Goal: Task Accomplishment & Management: Use online tool/utility

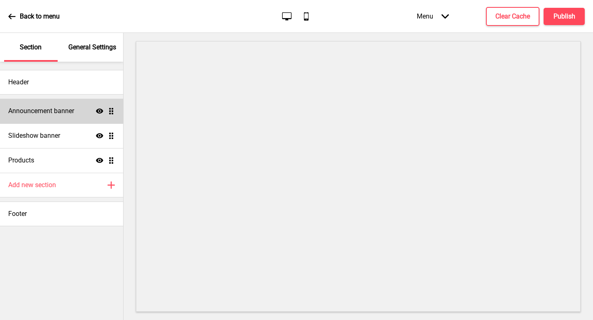
click at [67, 117] on div "Announcement banner Show Drag" at bounding box center [61, 111] width 123 height 25
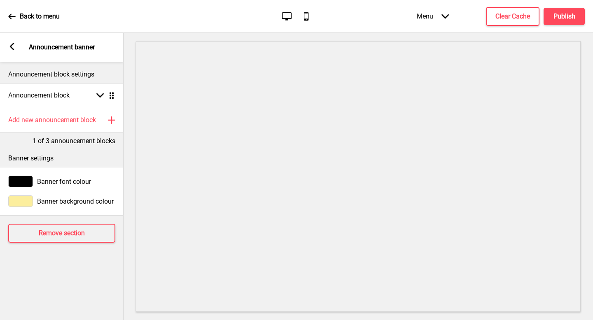
drag, startPoint x: 14, startPoint y: 46, endPoint x: 15, endPoint y: 53, distance: 7.0
click at [14, 46] on rect at bounding box center [11, 46] width 7 height 7
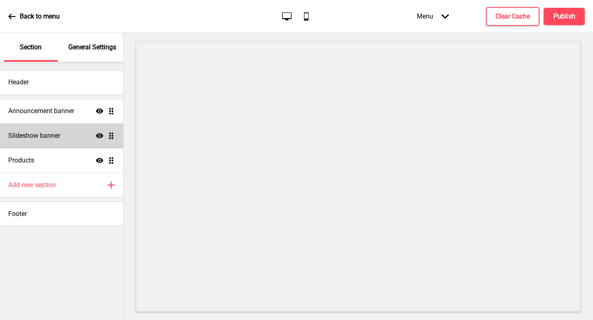
click at [60, 141] on div "Slideshow banner Show Drag" at bounding box center [61, 136] width 123 height 25
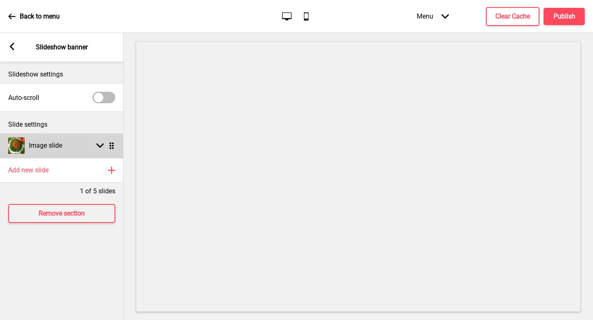
click at [84, 147] on div "Image slide Arrow down Drag" at bounding box center [62, 145] width 124 height 25
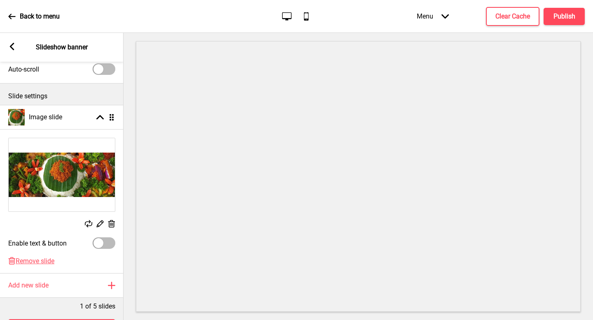
scroll to position [30, 0]
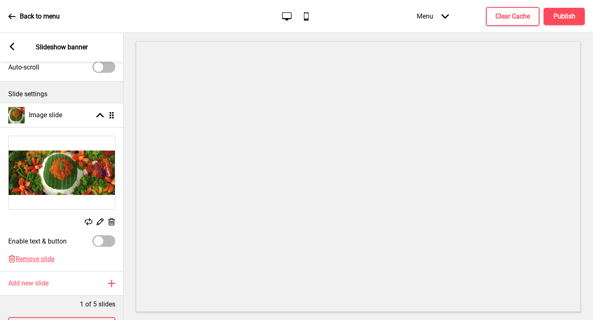
click at [101, 221] on icon at bounding box center [100, 222] width 7 height 7
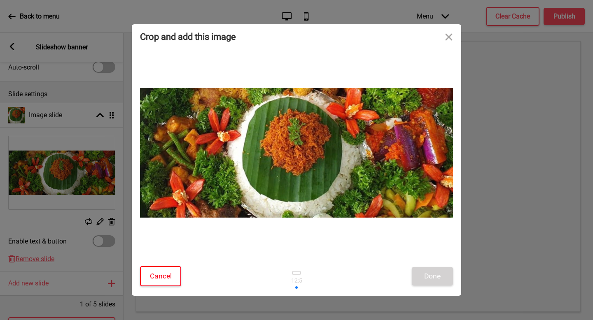
click at [166, 271] on button "Cancel" at bounding box center [160, 276] width 41 height 20
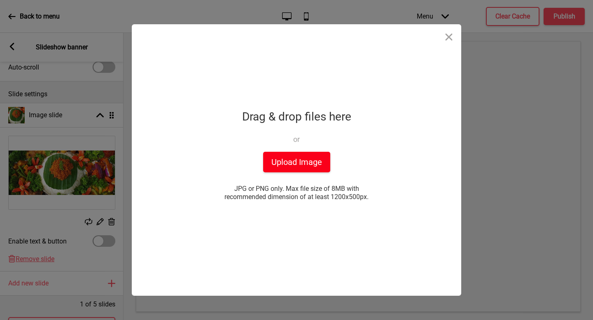
click at [304, 163] on button "Upload Image" at bounding box center [296, 162] width 67 height 21
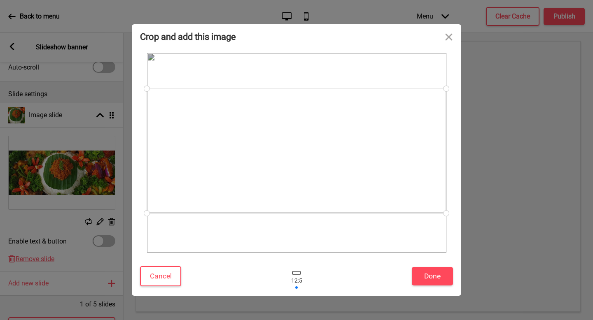
drag, startPoint x: 262, startPoint y: 172, endPoint x: 254, endPoint y: 170, distance: 8.1
click at [254, 170] on div at bounding box center [296, 151] width 299 height 125
click at [441, 277] on button "Done" at bounding box center [432, 276] width 41 height 19
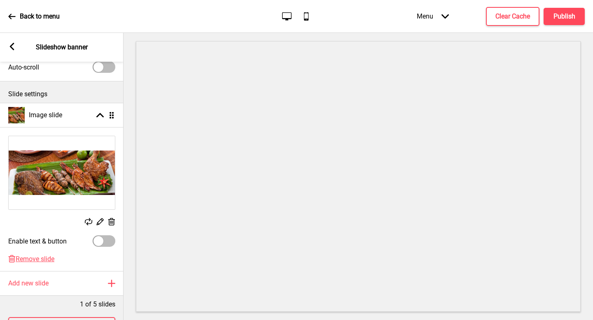
scroll to position [63, 0]
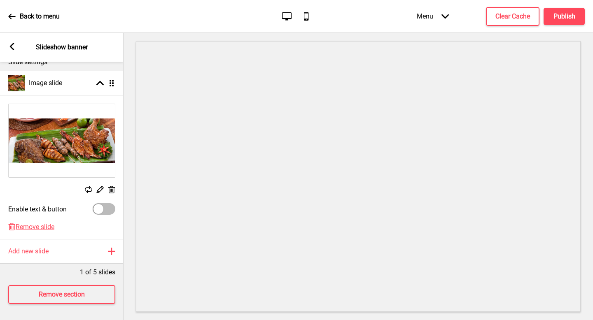
click at [106, 210] on div at bounding box center [104, 209] width 23 height 12
checkbox input "true"
select select "right"
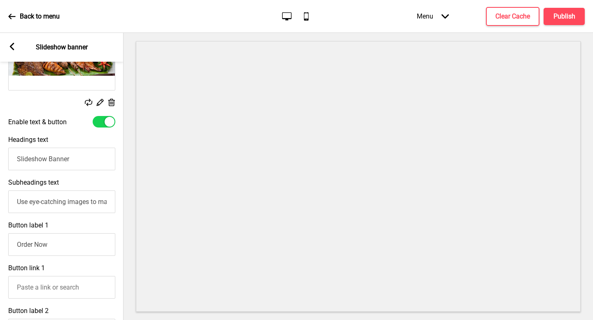
scroll to position [177, 0]
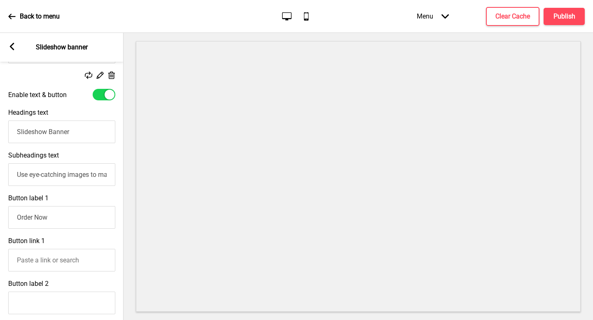
click at [84, 129] on input "Slideshow Banner" at bounding box center [61, 132] width 107 height 23
click at [15, 49] on rect at bounding box center [11, 46] width 7 height 7
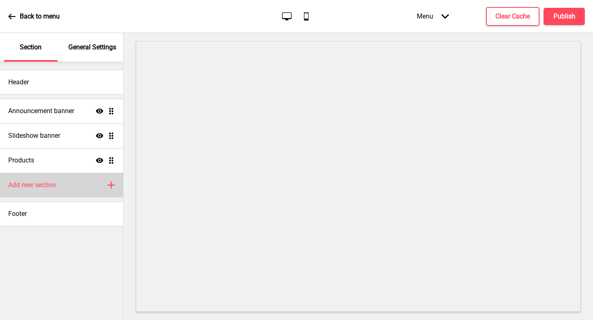
click at [49, 194] on div "Add new section Plus" at bounding box center [61, 185] width 123 height 25
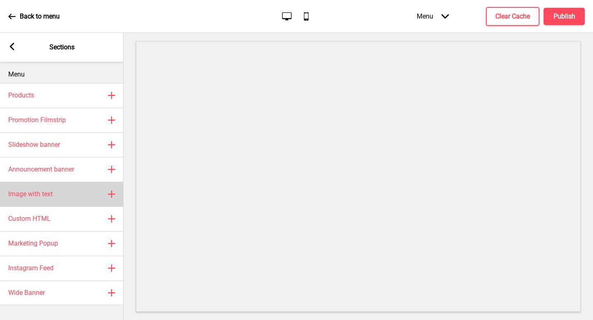
click at [59, 191] on div "Image with text Plus" at bounding box center [62, 194] width 124 height 25
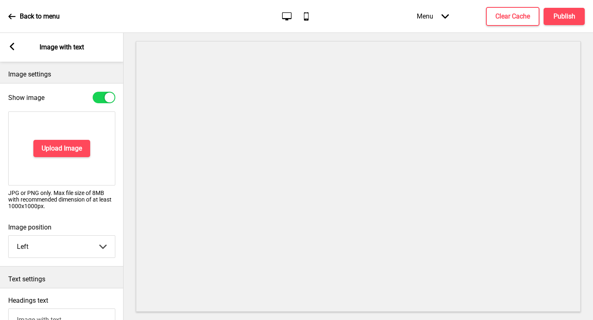
click at [4, 17] on div "Back to menu Desktop Mobile Menu Arrow down Product Page Store Information Chec…" at bounding box center [296, 16] width 593 height 33
click at [12, 17] on icon at bounding box center [11, 16] width 7 height 7
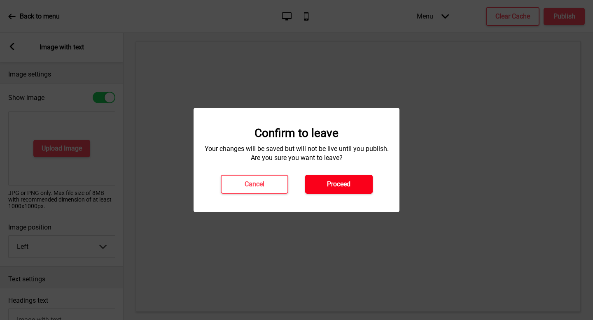
click at [340, 187] on h4 "Proceed" at bounding box center [338, 184] width 23 height 9
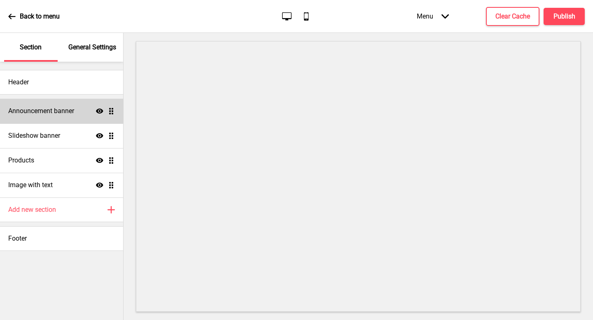
click at [65, 107] on h4 "Announcement banner" at bounding box center [41, 111] width 66 height 9
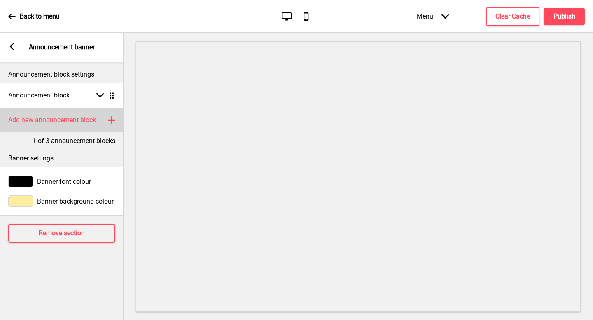
click at [77, 111] on div "Add new announcement block Plus" at bounding box center [62, 120] width 124 height 25
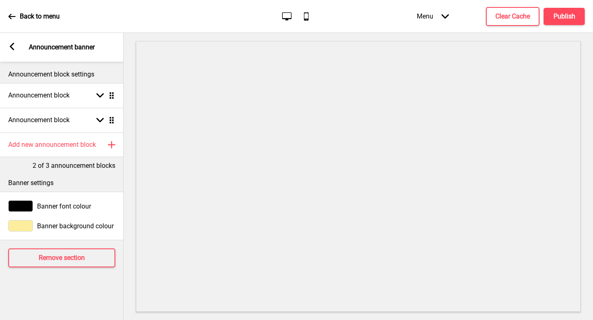
click at [12, 44] on icon at bounding box center [12, 46] width 5 height 7
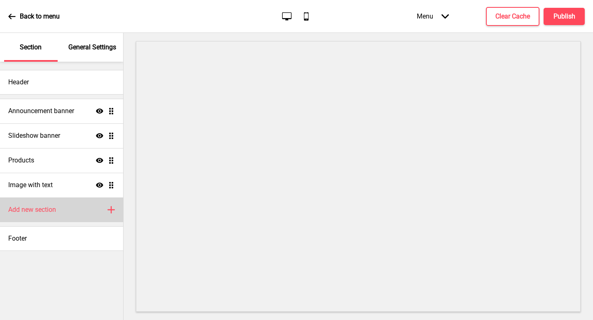
click at [77, 220] on div "Add new section Plus" at bounding box center [61, 210] width 123 height 25
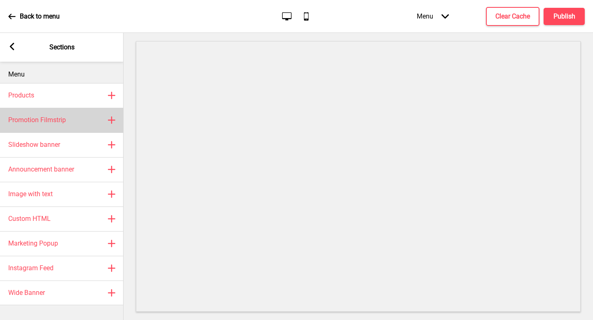
click at [94, 125] on div "Promotion Filmstrip Plus" at bounding box center [62, 120] width 124 height 25
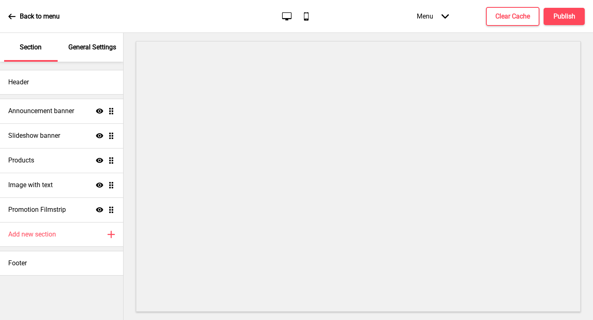
select select "center"
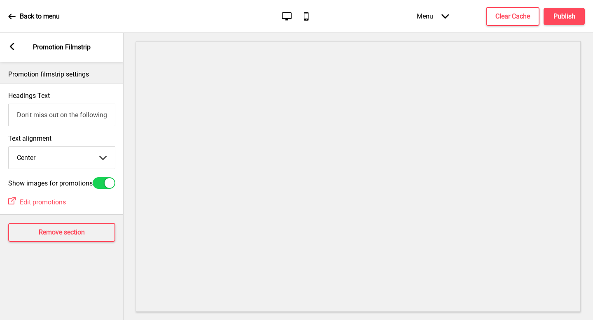
click at [17, 47] on div "Arrow left Promotion Filmstrip" at bounding box center [62, 47] width 124 height 29
click at [13, 47] on rect at bounding box center [11, 46] width 7 height 7
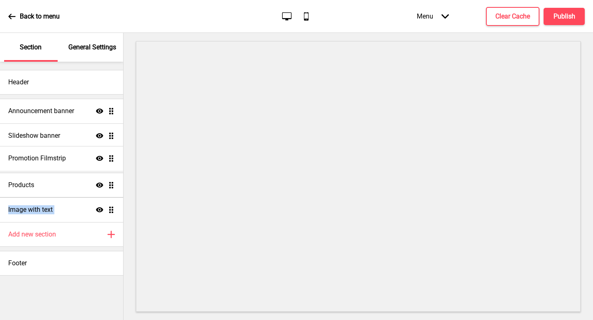
drag, startPoint x: 113, startPoint y: 210, endPoint x: 111, endPoint y: 159, distance: 51.5
click at [111, 159] on ul "Announcement banner Show Drag Slideshow banner Show Drag Products Show Drag Ima…" at bounding box center [61, 161] width 123 height 124
